Goal: Contribute content

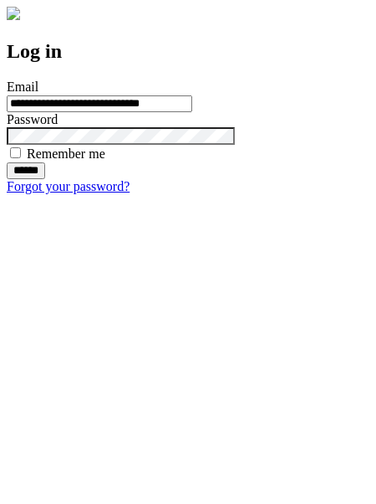
type input "**********"
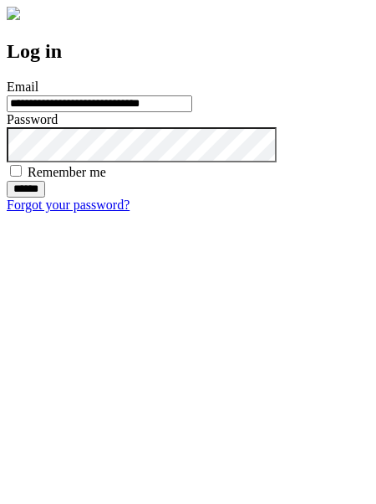
click at [45, 197] on input "******" at bounding box center [26, 189] width 38 height 17
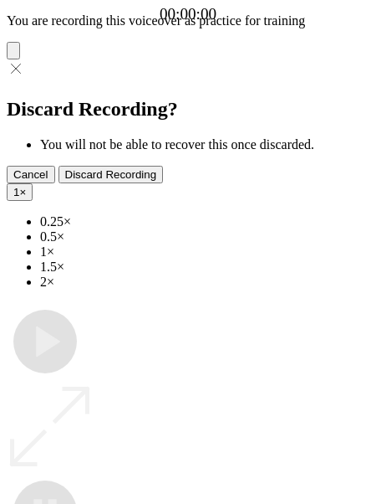
type input "**********"
